Goal: Task Accomplishment & Management: Manage account settings

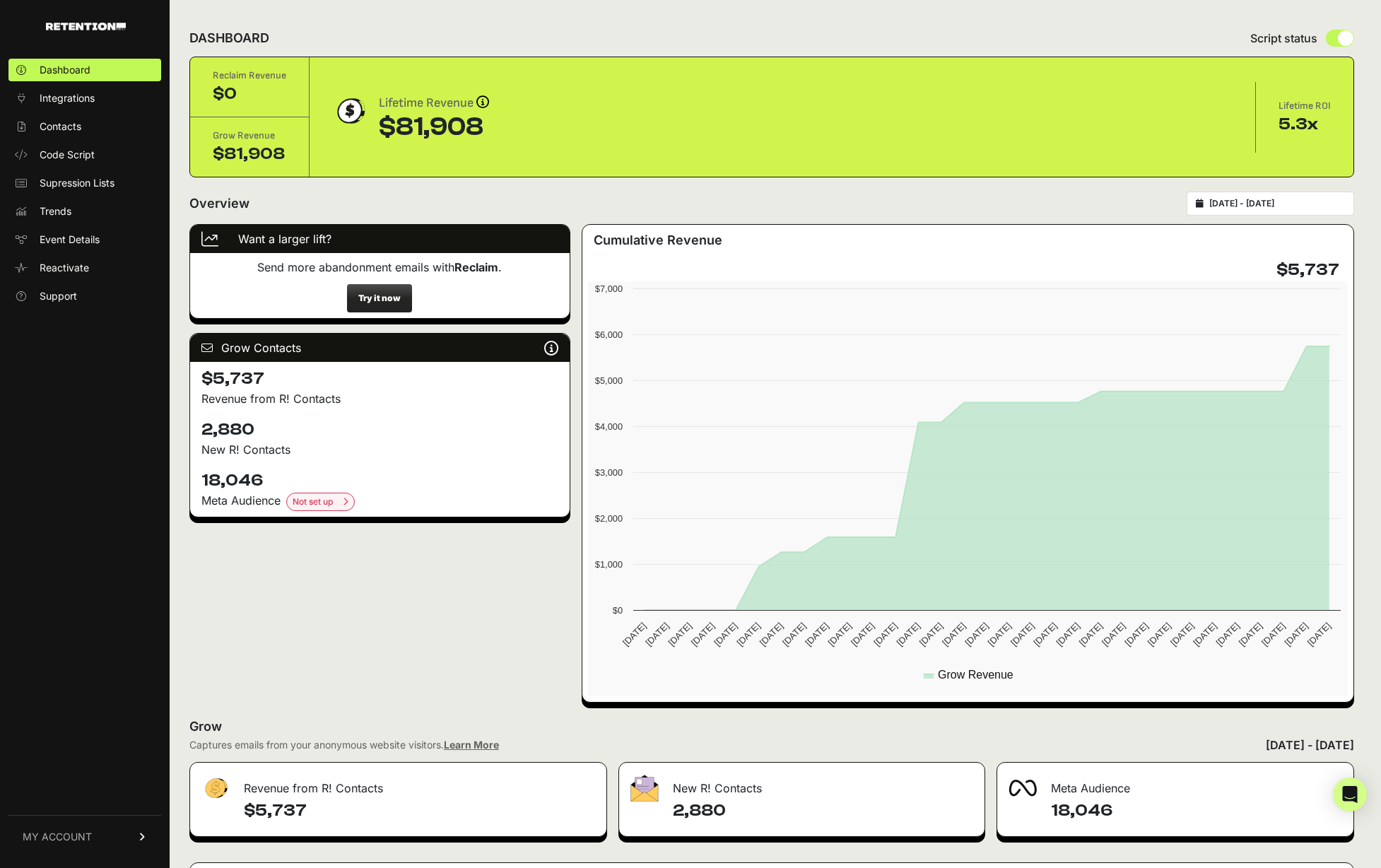
scroll to position [309, 0]
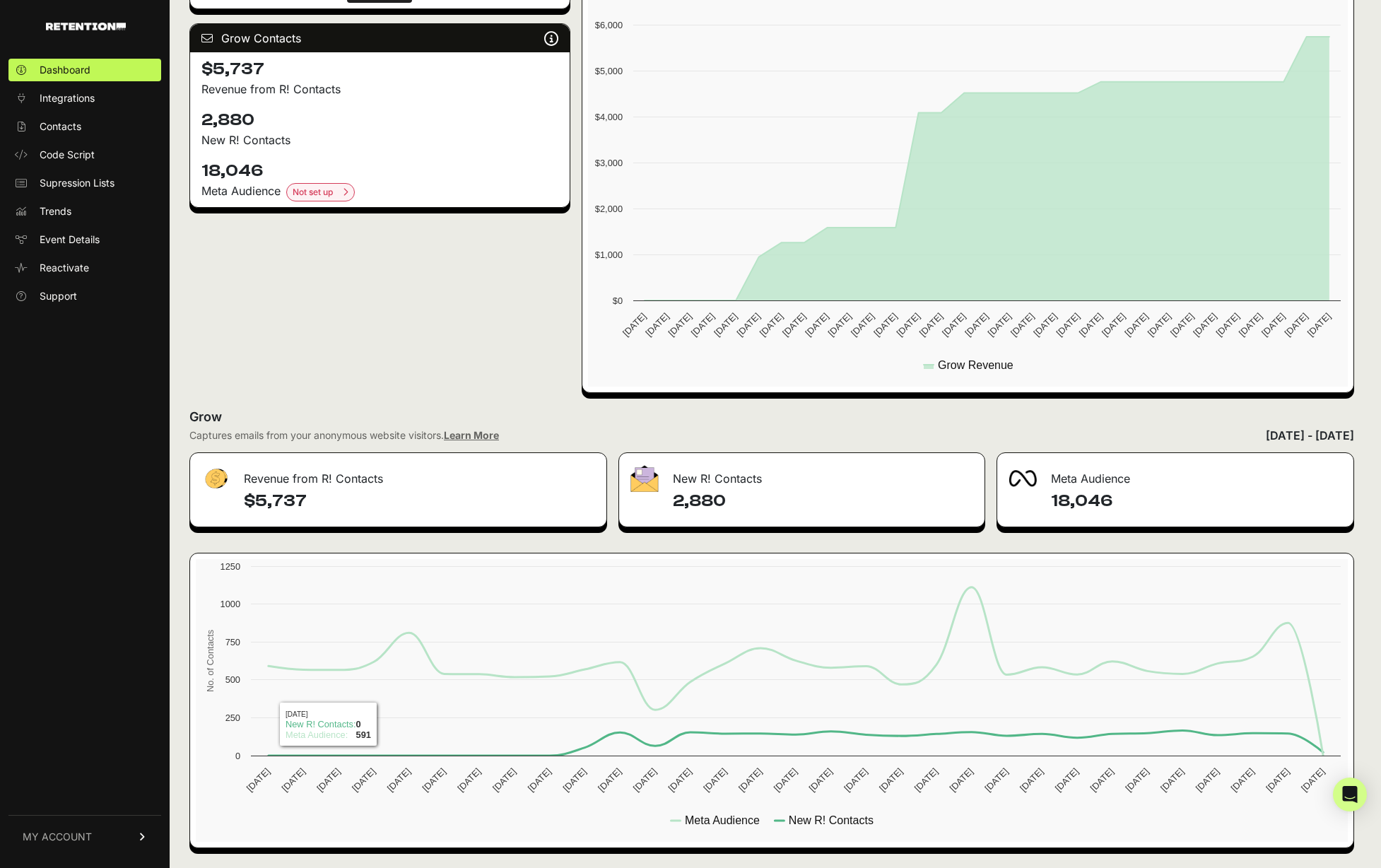
click at [85, 839] on span "MY ACCOUNT" at bounding box center [56, 836] width 69 height 15
click at [63, 850] on span "Sign Out" at bounding box center [59, 847] width 40 height 15
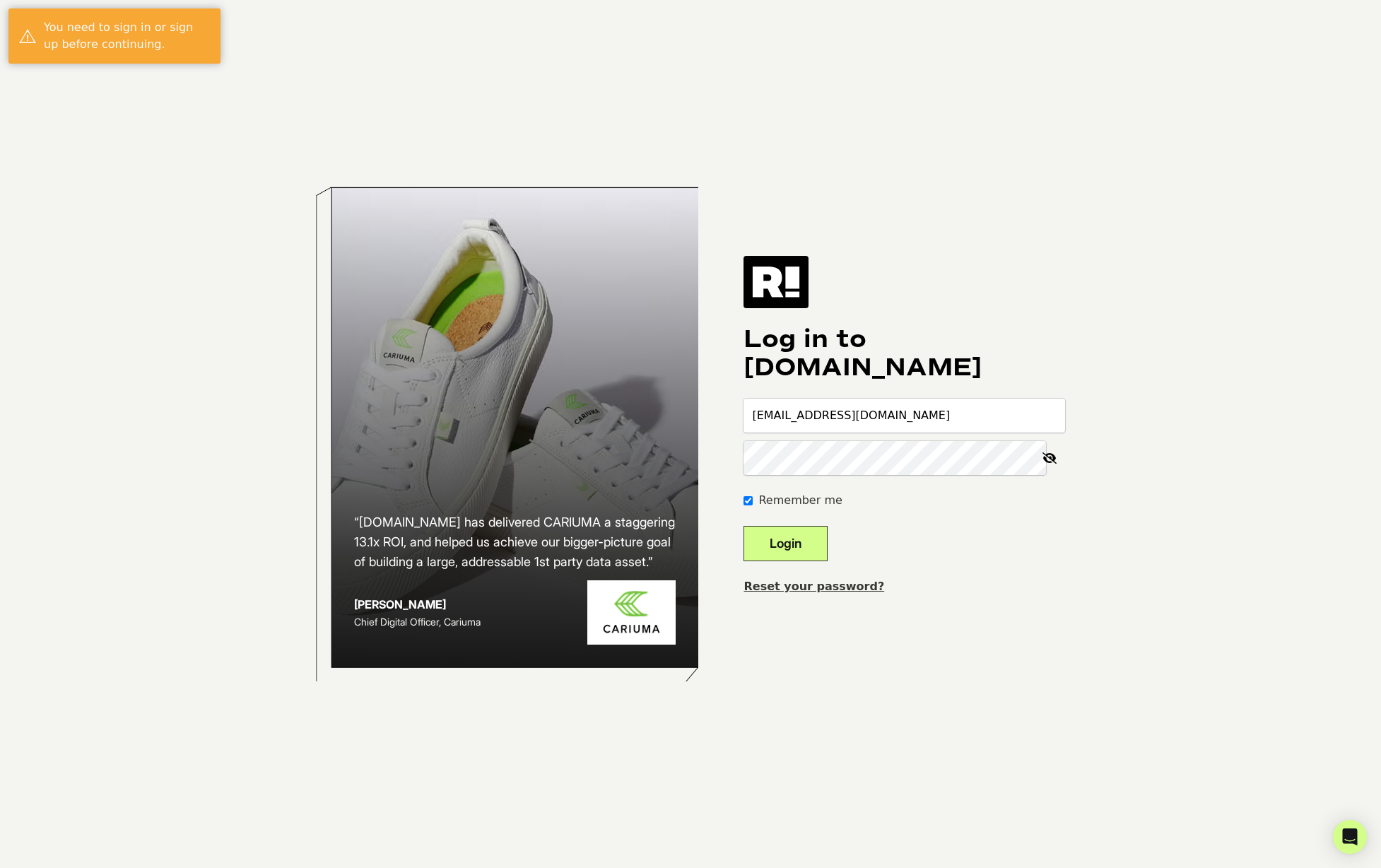
click at [861, 426] on input "[EMAIL_ADDRESS][DOMAIN_NAME]" at bounding box center [904, 415] width 322 height 34
type input "[EMAIL_ADDRESS][DOMAIN_NAME]"
click at [828, 535] on button "Login" at bounding box center [786, 543] width 85 height 35
